Goal: Transaction & Acquisition: Purchase product/service

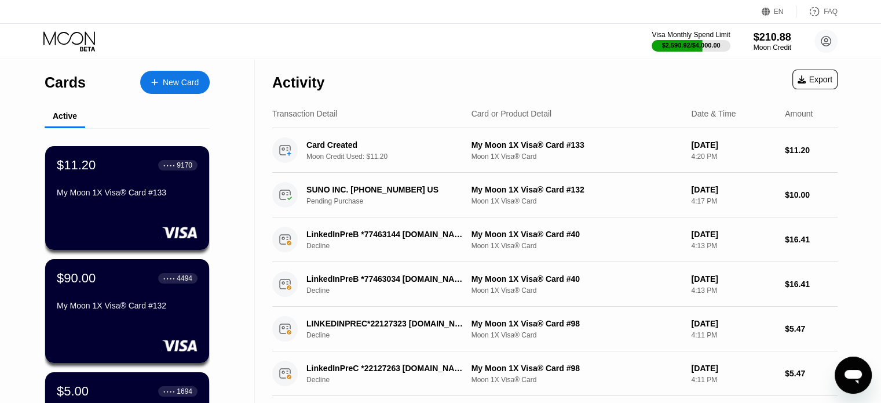
click at [177, 81] on div "New Card" at bounding box center [181, 83] width 36 height 10
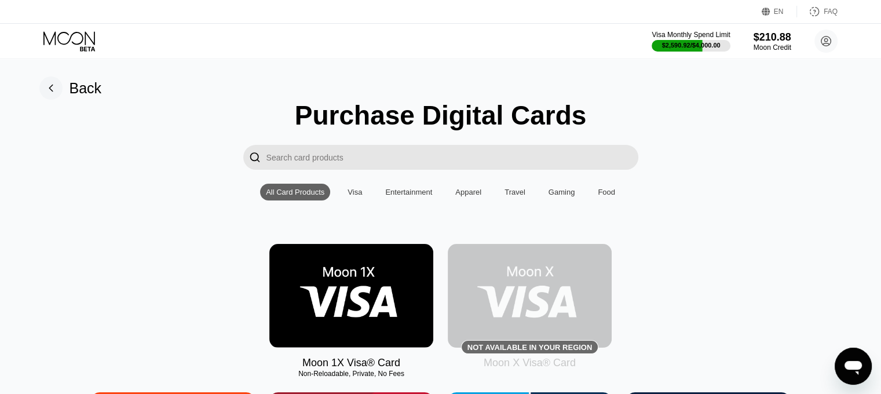
click at [42, 292] on div "Moon 1X Visa® Card Non-Reloadable, Private, No Fees Not available in your regio…" at bounding box center [440, 306] width 855 height 125
click at [349, 316] on img at bounding box center [351, 296] width 164 height 104
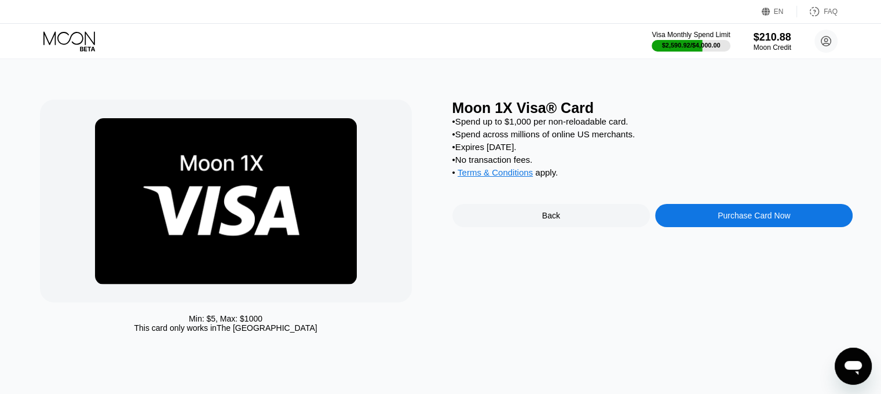
click at [740, 219] on div "Purchase Card Now" at bounding box center [754, 215] width 198 height 23
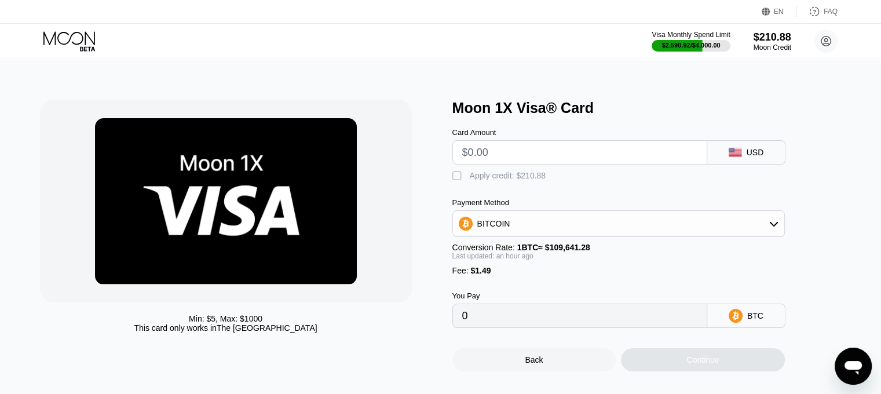
click at [482, 125] on div "Card Amount USD" at bounding box center [638, 140] width 371 height 48
click at [507, 155] on input "text" at bounding box center [579, 152] width 235 height 23
type input "$2"
type input "0.00003184"
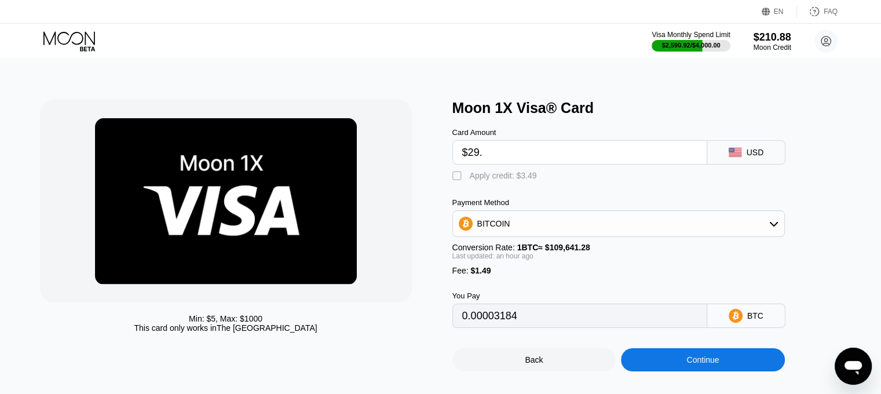
type input "$29.2"
type input "0.00028147"
type input "$29.2"
click at [501, 180] on div "Apply credit: $30.69" at bounding box center [506, 175] width 72 height 9
type input "0"
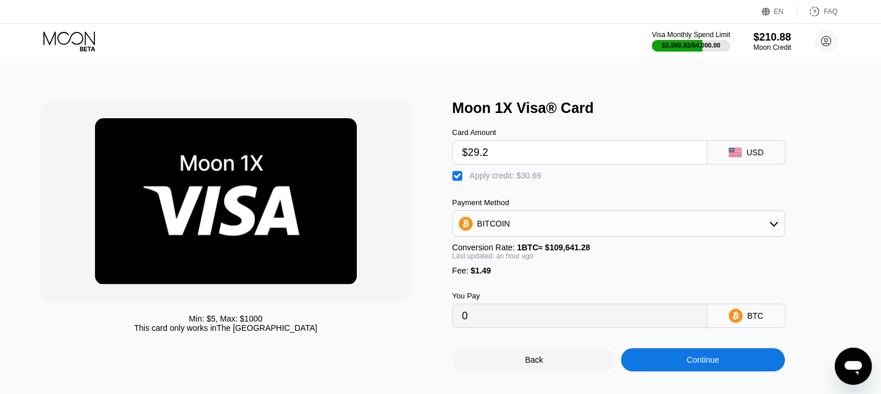
click at [715, 365] on div "Continue" at bounding box center [703, 359] width 32 height 9
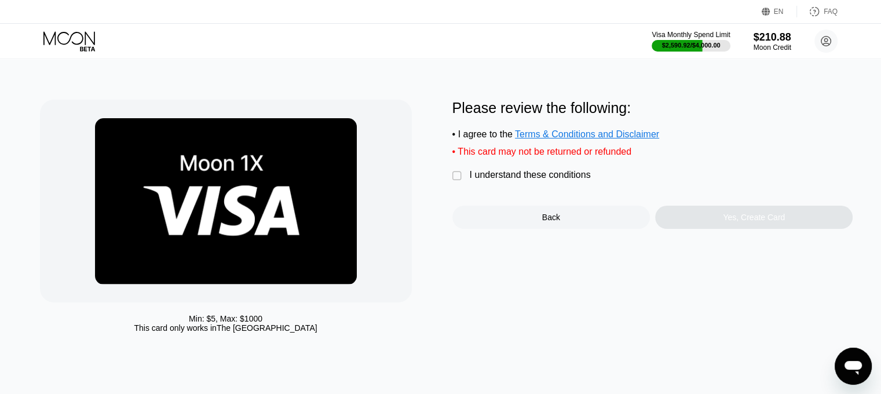
click at [545, 179] on div "I understand these conditions" at bounding box center [530, 175] width 121 height 10
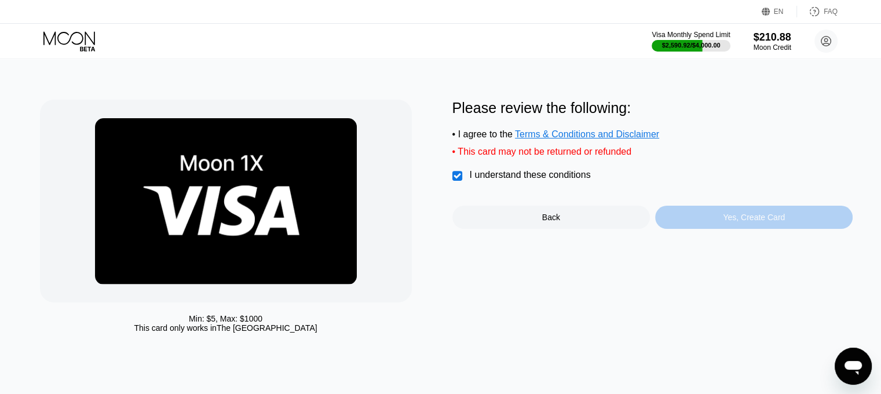
click at [770, 222] on div "Yes, Create Card" at bounding box center [754, 217] width 62 height 9
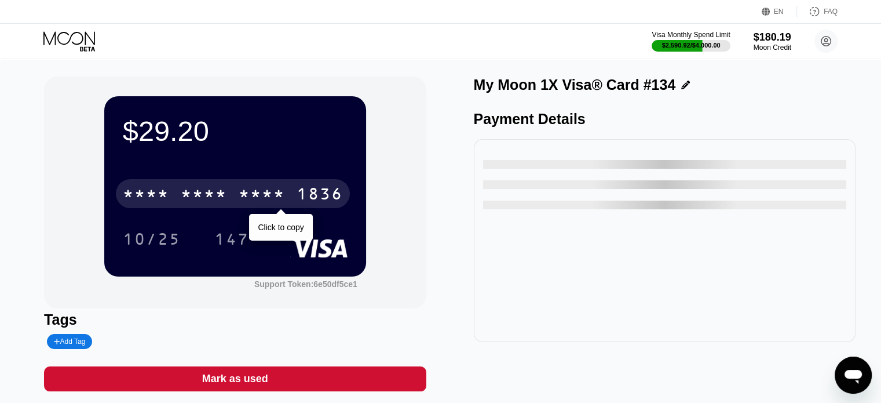
click at [249, 190] on div "* * * *" at bounding box center [262, 195] width 46 height 19
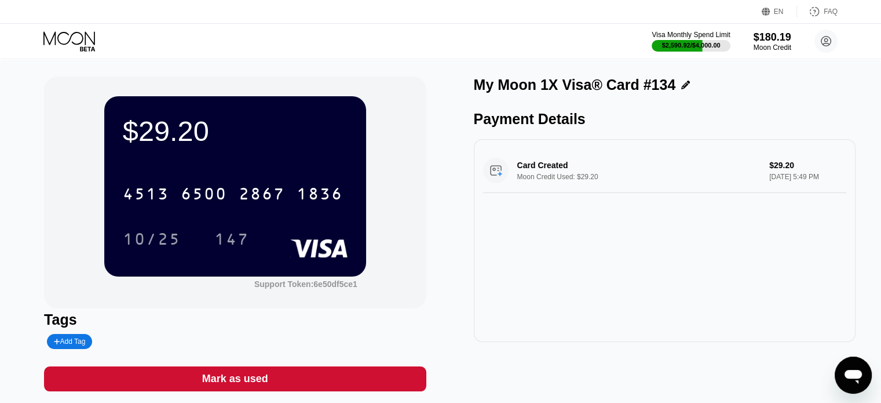
click at [0, 222] on div "$29.20 4513 6500 2867 1836 10/25 147 Support Token: 6e50df5ce1 Tags Add Tag Mar…" at bounding box center [440, 239] width 881 height 361
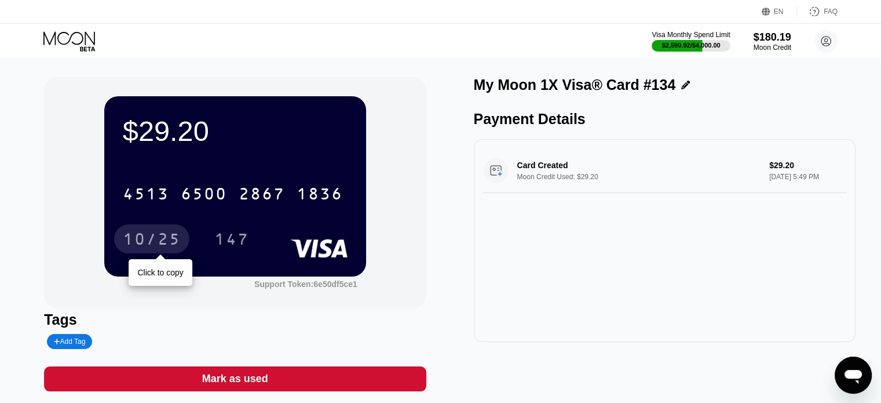
click at [154, 243] on div "10/25" at bounding box center [152, 240] width 58 height 19
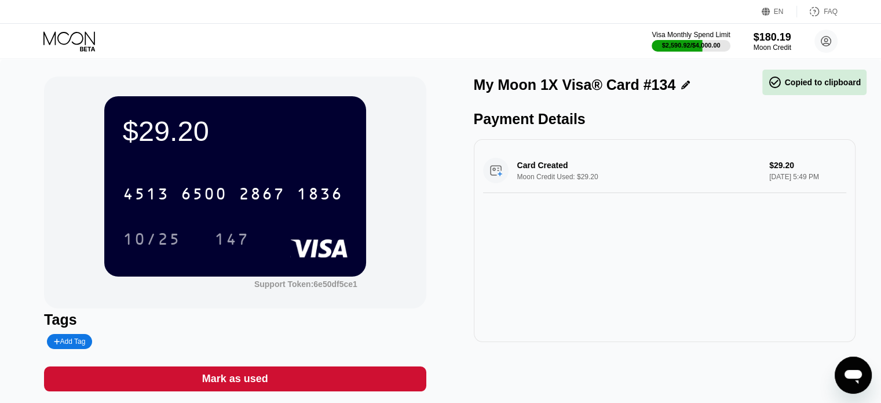
click at [0, 247] on div "$29.20 4513 6500 2867 1836 10/25 147 Support Token: 6e50df5ce1 Tags Add Tag Mar…" at bounding box center [440, 239] width 881 height 361
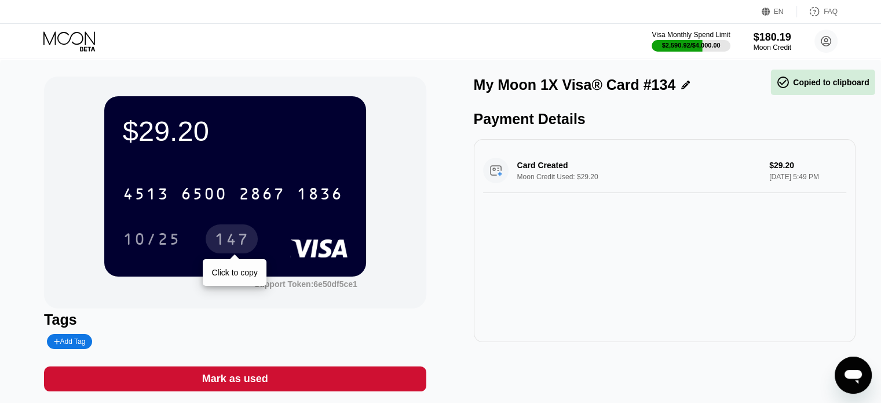
click at [236, 253] on div "147" at bounding box center [232, 238] width 52 height 29
